Goal: Task Accomplishment & Management: Complete application form

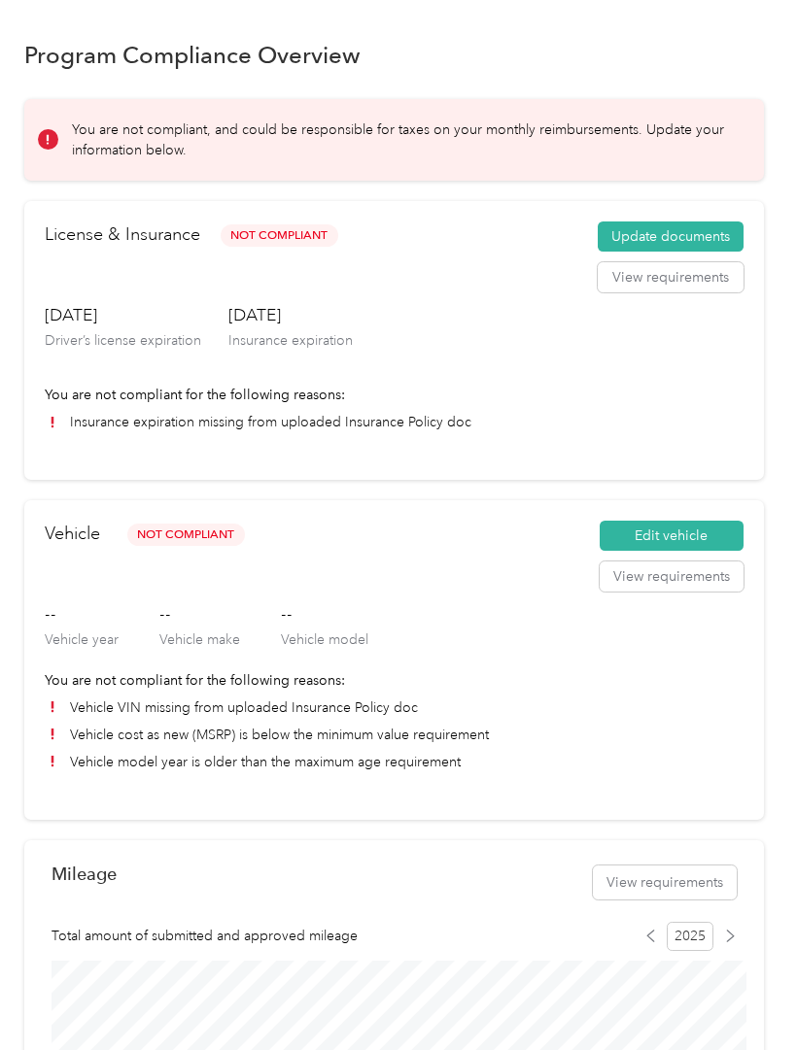
click at [695, 222] on button "Update documents" at bounding box center [670, 236] width 146 height 31
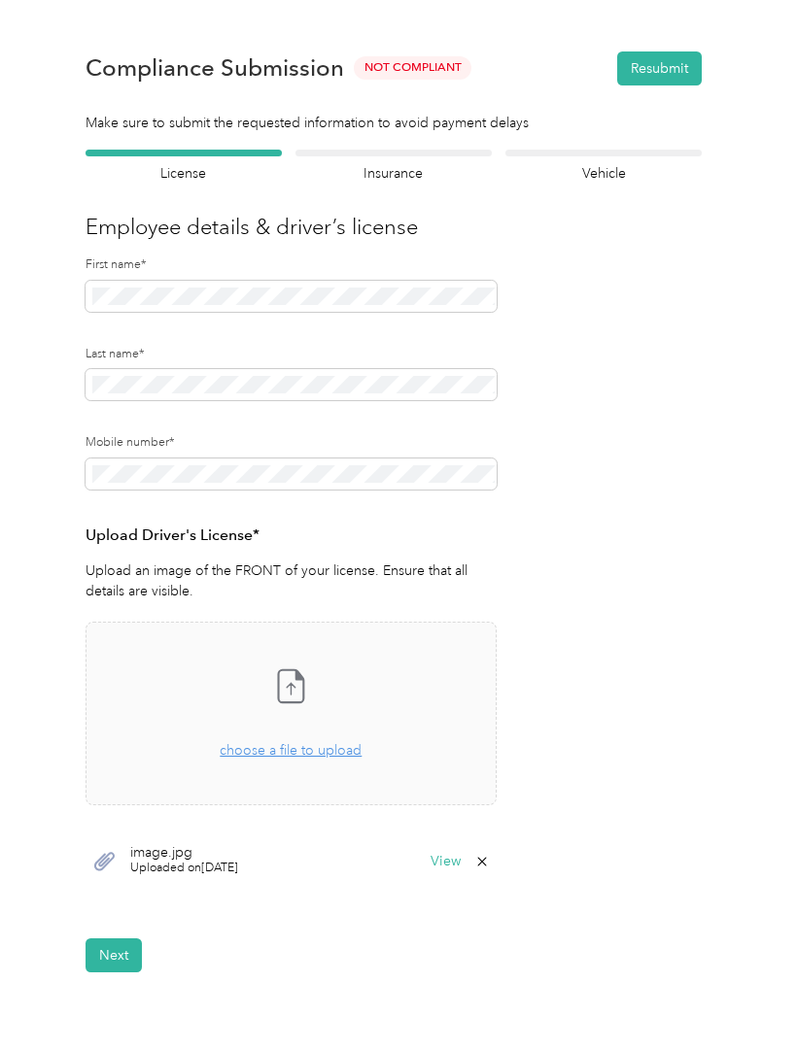
click at [310, 699] on icon at bounding box center [290, 685] width 39 height 39
click at [314, 756] on span "choose a file to upload" at bounding box center [291, 750] width 142 height 17
click at [132, 952] on button "Next" at bounding box center [113, 955] width 56 height 34
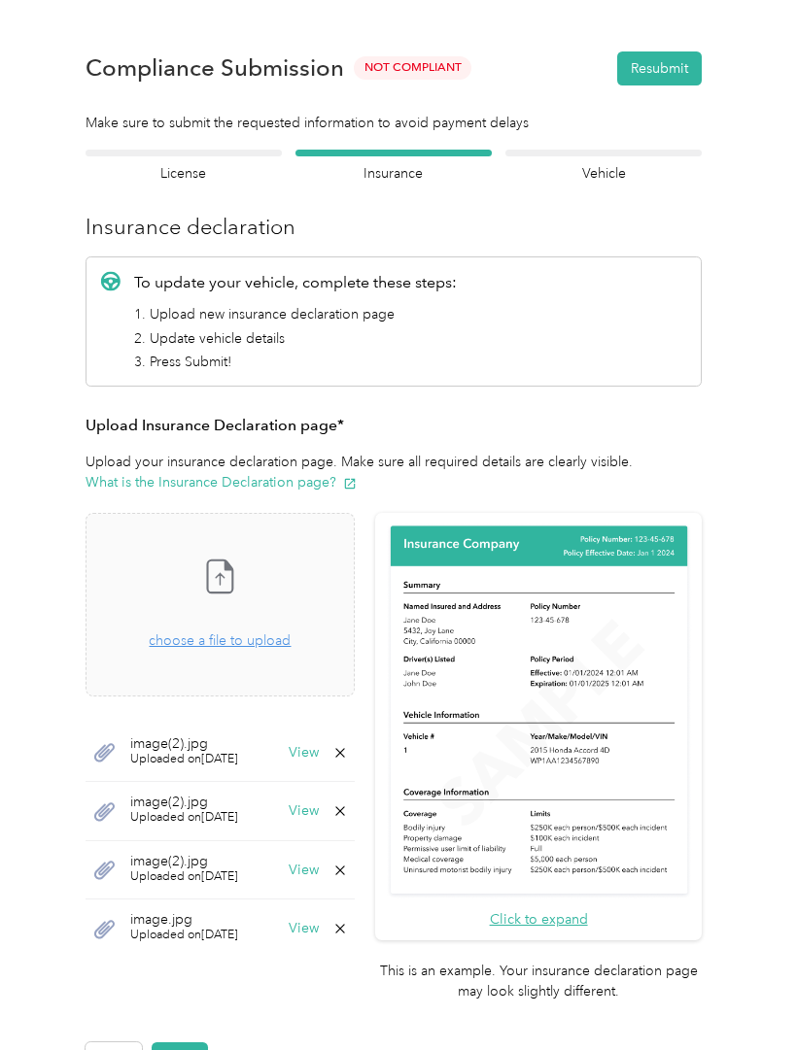
click at [188, 1042] on button "Next" at bounding box center [180, 1059] width 56 height 34
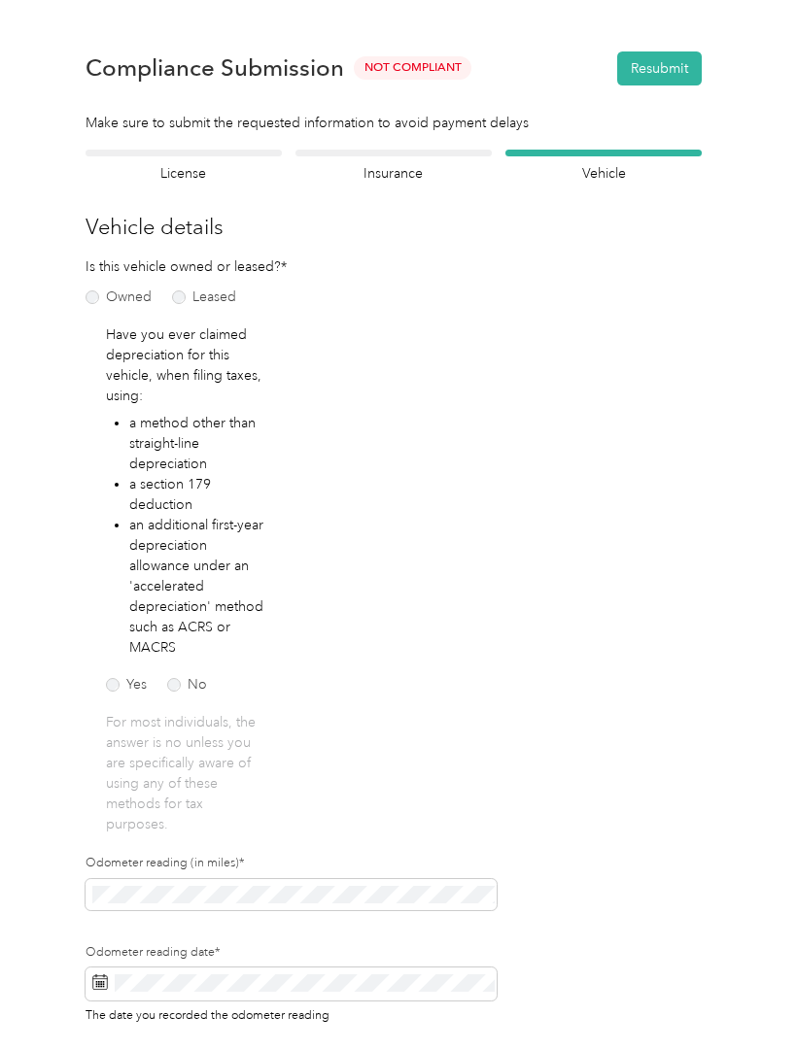
click at [678, 71] on button "Resubmit" at bounding box center [659, 68] width 85 height 34
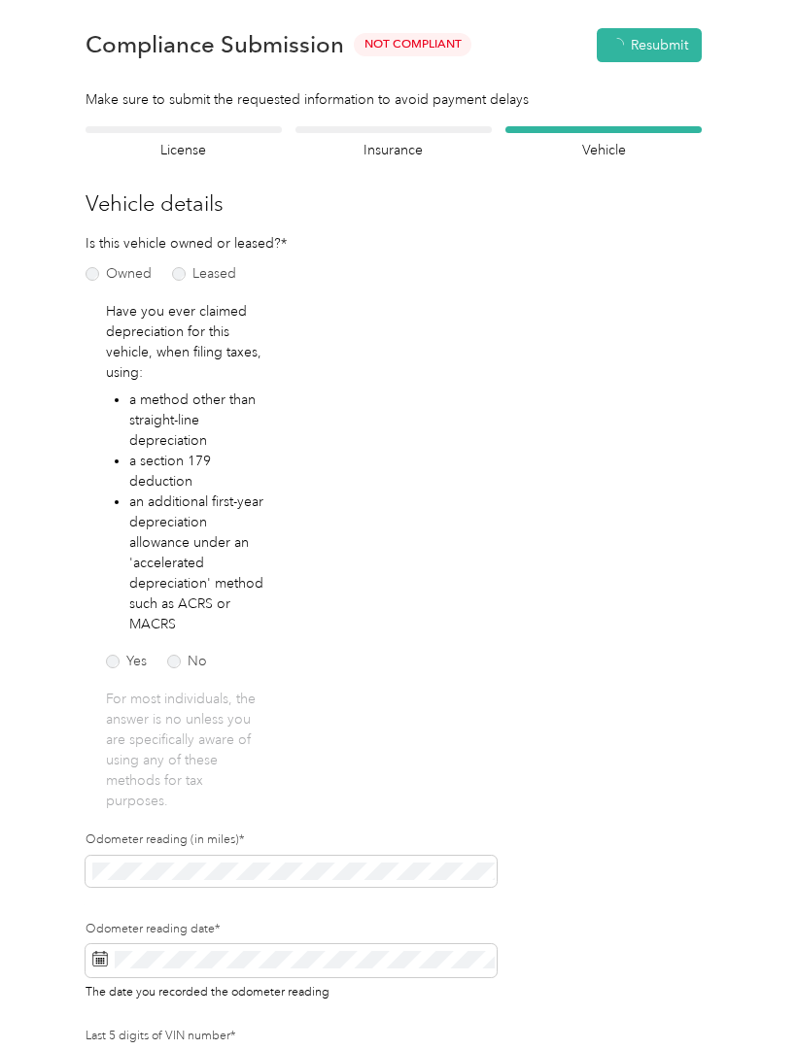
scroll to position [24, 0]
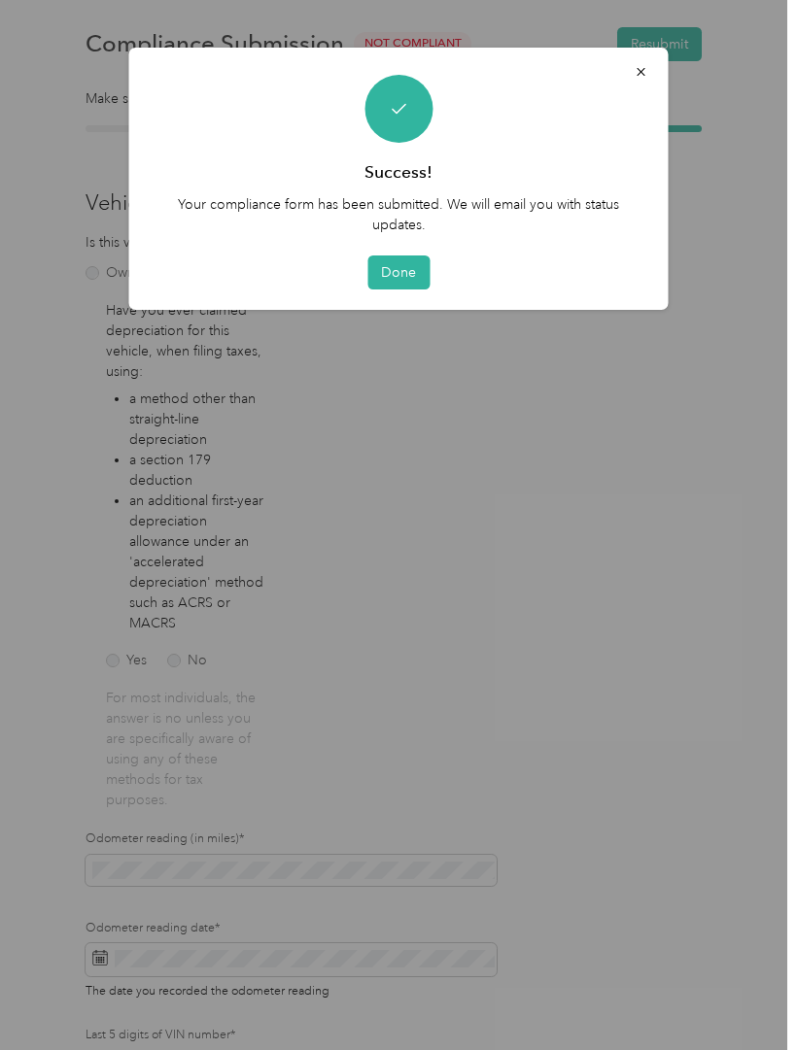
click at [405, 286] on button "Done" at bounding box center [398, 272] width 62 height 34
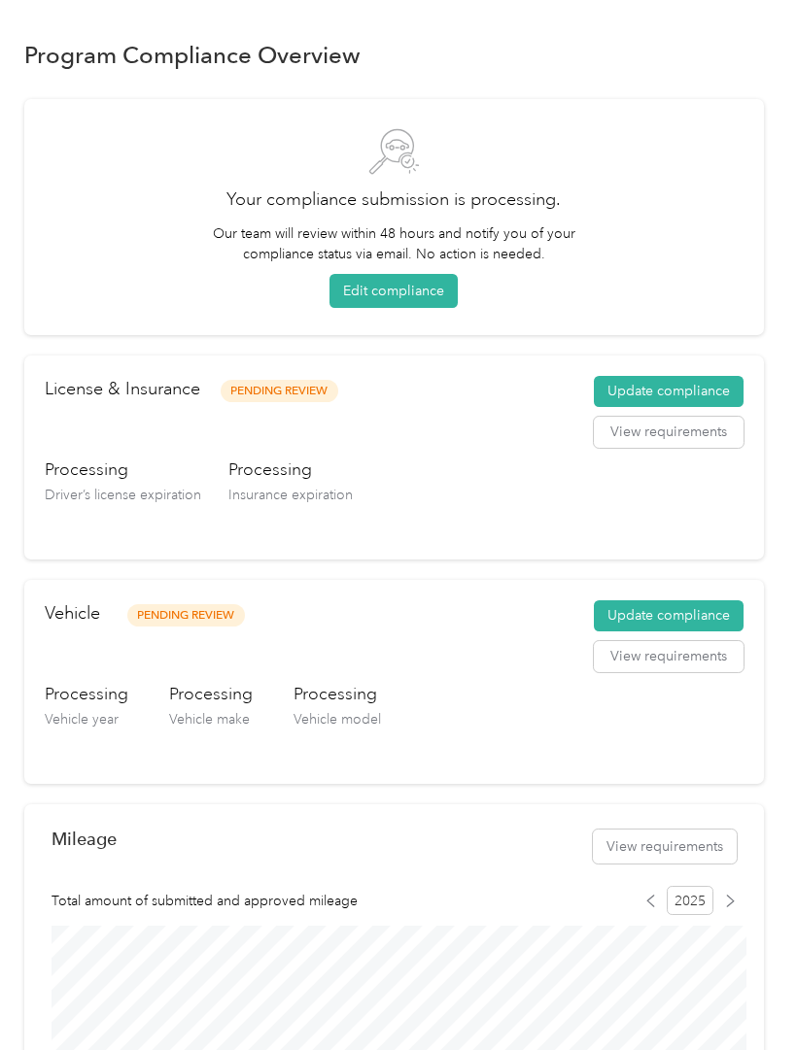
click at [679, 617] on button "Update compliance" at bounding box center [669, 615] width 150 height 31
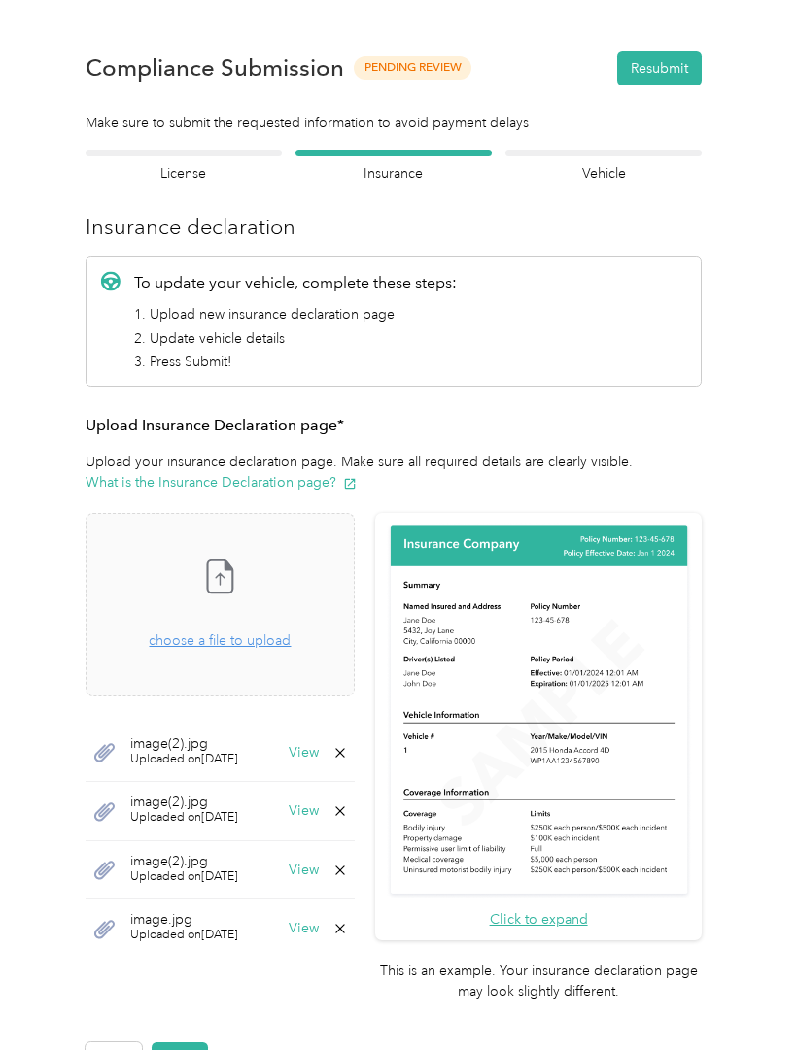
click at [584, 909] on button "Click to expand" at bounding box center [539, 919] width 98 height 20
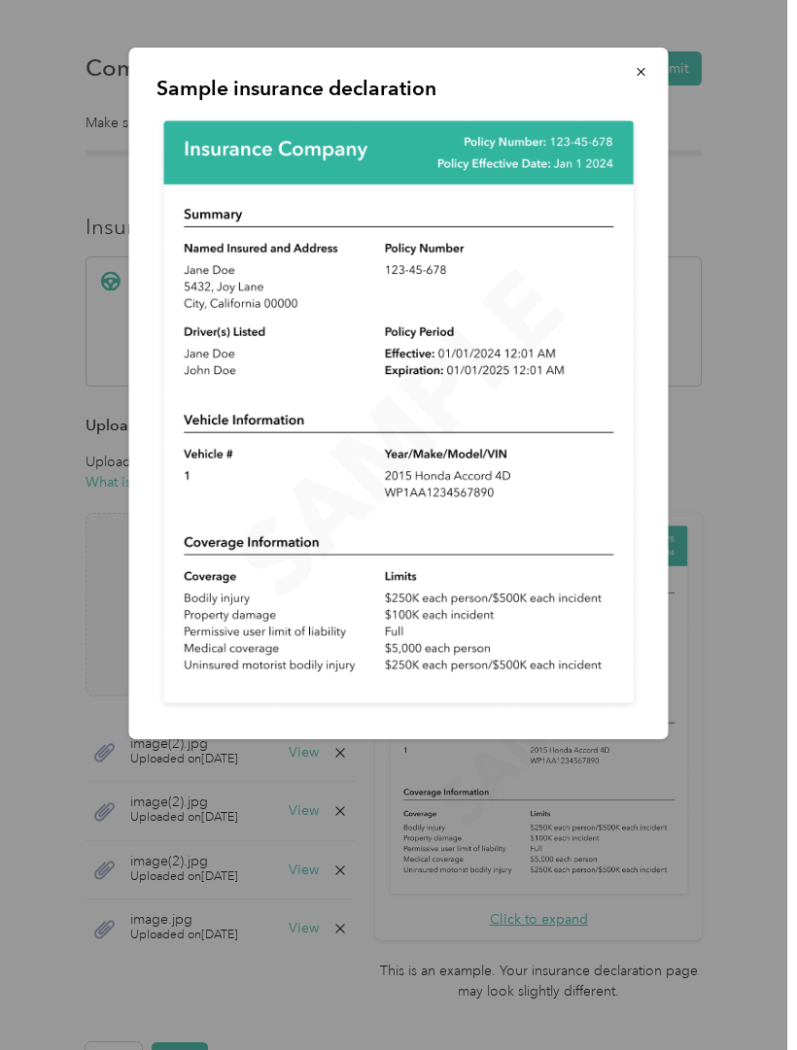
click at [630, 75] on button "button" at bounding box center [641, 71] width 41 height 34
